Goal: Use online tool/utility: Utilize a website feature to perform a specific function

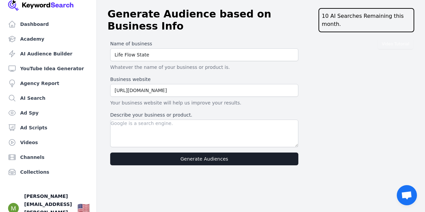
click at [216, 128] on textarea "Describe your business or product." at bounding box center [204, 134] width 188 height 28
click at [215, 128] on textarea "Describe your business or product." at bounding box center [204, 134] width 188 height 28
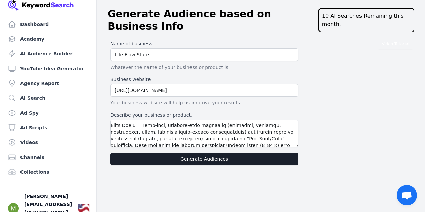
scroll to position [12, 0]
type textarea "Executive Summary (Actionable highlights) Dream Buyer = Time-poor, ambition-ric…"
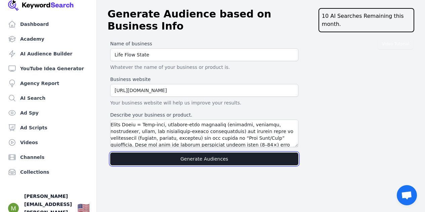
click at [240, 153] on button "Generate Audiences" at bounding box center [204, 159] width 188 height 13
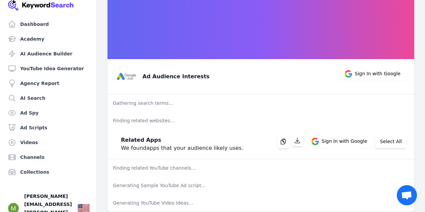
scroll to position [31, 0]
click at [196, 77] on h3 "Ad Audience Interests" at bounding box center [176, 76] width 67 height 8
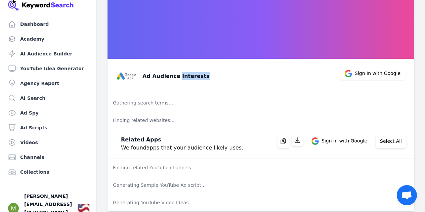
click at [196, 77] on h3 "Ad Audience Interests" at bounding box center [176, 76] width 67 height 8
click at [194, 76] on h3 "Ad Audience Interests" at bounding box center [176, 76] width 67 height 8
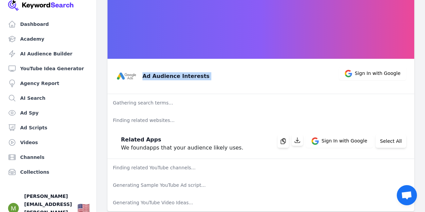
click at [192, 76] on h3 "Ad Audience Interests" at bounding box center [176, 76] width 67 height 8
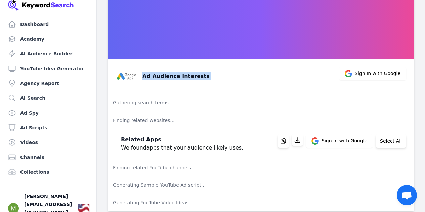
click at [195, 76] on h3 "Ad Audience Interests" at bounding box center [176, 76] width 67 height 8
click at [193, 76] on h3 "Ad Audience Interests" at bounding box center [176, 76] width 67 height 8
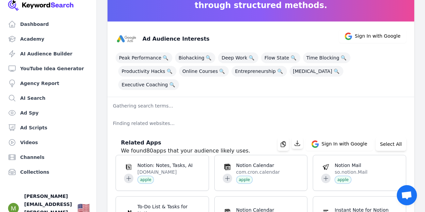
scroll to position [68, 0]
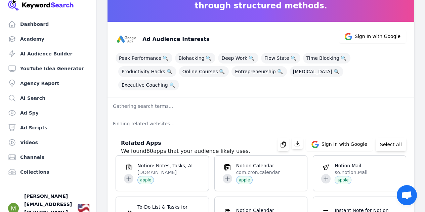
drag, startPoint x: 362, startPoint y: 56, endPoint x: 381, endPoint y: 70, distance: 23.3
click at [381, 70] on div "Peak Performance 🔍 Biohacking 🔍 Deep Work 🔍 Flow State 🔍 Time Blocking 🔍 Produc…" at bounding box center [261, 70] width 291 height 40
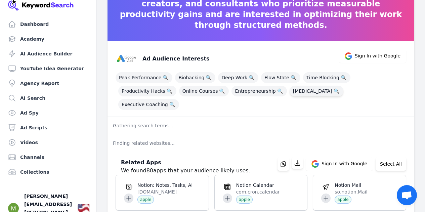
scroll to position [48, 0]
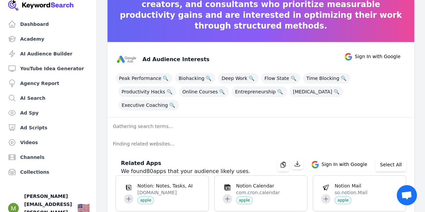
click at [148, 118] on p "Gathering search terms..." at bounding box center [261, 126] width 307 height 17
click at [152, 135] on p "Finding related websites..." at bounding box center [261, 143] width 307 height 17
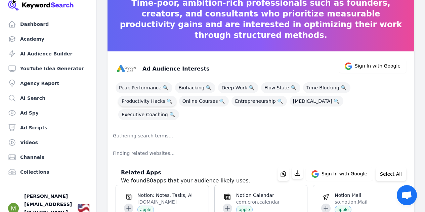
click at [177, 96] on span "Productivity Hacks 🔍" at bounding box center [147, 101] width 58 height 11
click at [312, 85] on span "Time Blocking 🔍" at bounding box center [326, 87] width 47 height 11
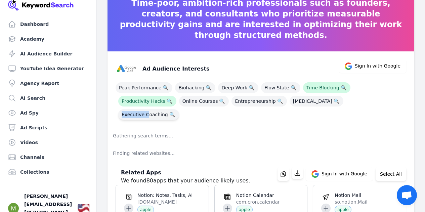
drag, startPoint x: 310, startPoint y: 93, endPoint x: 309, endPoint y: 101, distance: 7.4
click at [309, 101] on div "Peak Performance 🔍 Biohacking 🔍 Deep Work 🔍 Flow State 🔍 Time Blocking 🔍 Produc…" at bounding box center [261, 100] width 291 height 40
click at [179, 109] on span "Executive Coaching 🔍" at bounding box center [148, 114] width 61 height 11
click at [290, 105] on span "Self Improvement 🔍" at bounding box center [317, 101] width 54 height 11
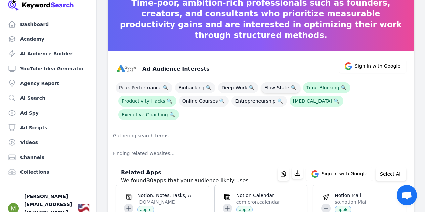
click at [272, 88] on span "Flow State 🔍" at bounding box center [280, 87] width 39 height 11
click at [247, 86] on span "🔍" at bounding box center [251, 87] width 8 height 9
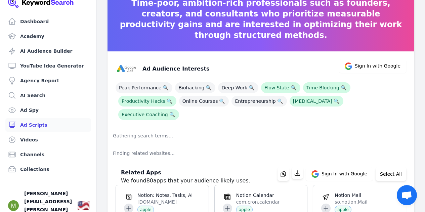
scroll to position [0, 0]
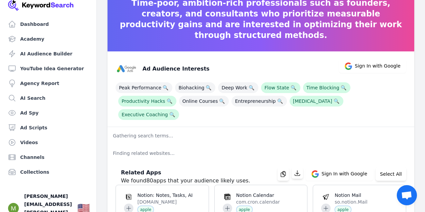
click at [349, 112] on div "Ad Audience Interests Sign In with Google Peak Performance 🔍 Biohacking 🔍 Deep …" at bounding box center [261, 89] width 307 height 76
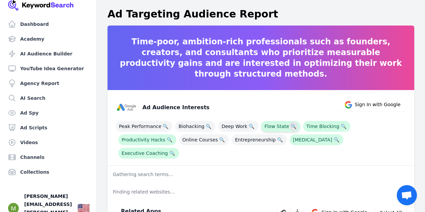
click at [289, 127] on span "🔍" at bounding box center [293, 126] width 8 height 9
click at [269, 126] on span "Flow State 🔍" at bounding box center [280, 126] width 39 height 11
click at [290, 142] on span "Self Improvement 🔍" at bounding box center [317, 139] width 54 height 11
click at [179, 148] on span "Executive Coaching 🔍" at bounding box center [148, 153] width 61 height 11
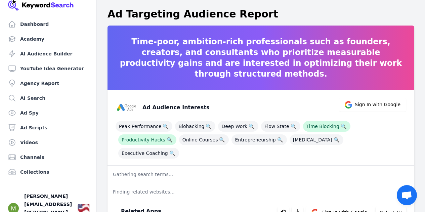
click at [319, 120] on div "Peak Performance 🔍 Biohacking 🔍 Deep Work 🔍 Flow State 🔍 Time Blocking 🔍 Produc…" at bounding box center [261, 138] width 291 height 40
click at [322, 126] on span "Time Blocking 🔍" at bounding box center [326, 126] width 47 height 11
click at [177, 134] on span "Productivity Hacks 🔍" at bounding box center [147, 139] width 58 height 11
click at [268, 98] on div "Ad Audience Interests Sign In with Google" at bounding box center [258, 104] width 296 height 27
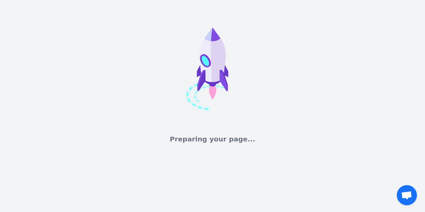
select select "50"
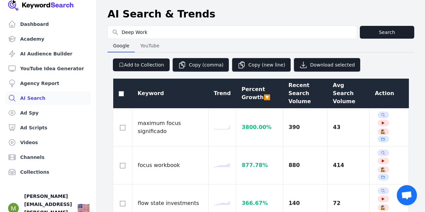
click at [222, 30] on input "Deep Work" at bounding box center [232, 32] width 249 height 13
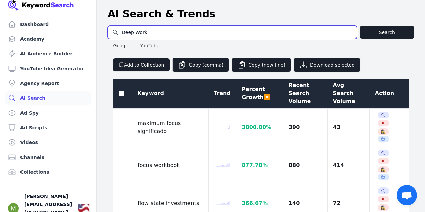
click at [351, 33] on input "Deep Work" at bounding box center [232, 32] width 249 height 13
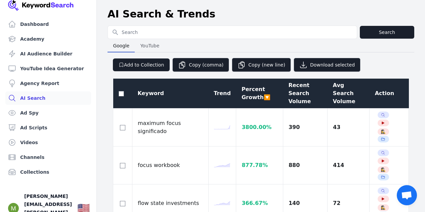
click at [292, 21] on header "AI Search & Trends" at bounding box center [261, 14] width 328 height 23
click at [55, 57] on link "AI Audience Builder" at bounding box center [48, 53] width 86 height 13
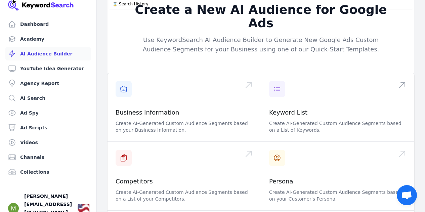
scroll to position [5, 0]
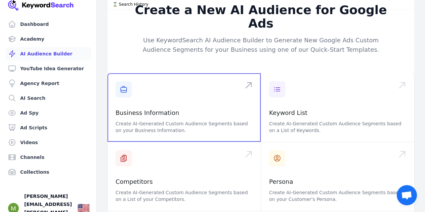
click at [215, 98] on span at bounding box center [184, 107] width 153 height 69
